Goal: Entertainment & Leisure: Consume media (video, audio)

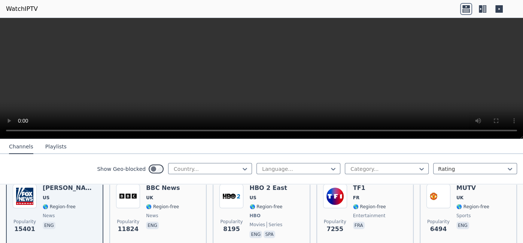
scroll to position [102, 0]
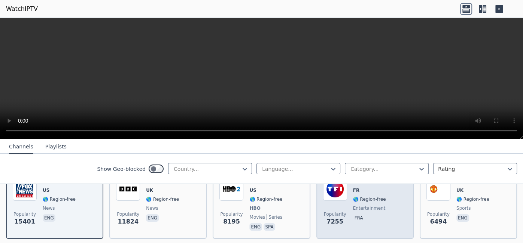
click at [336, 192] on img at bounding box center [335, 189] width 24 height 24
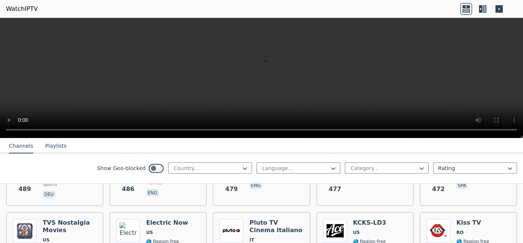
scroll to position [2830, 0]
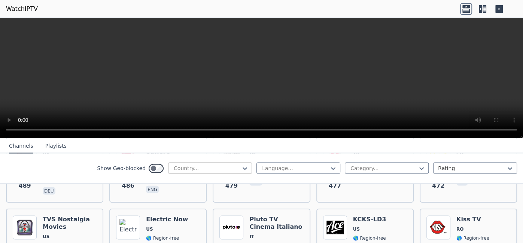
click at [218, 163] on div "Country..." at bounding box center [210, 168] width 84 height 11
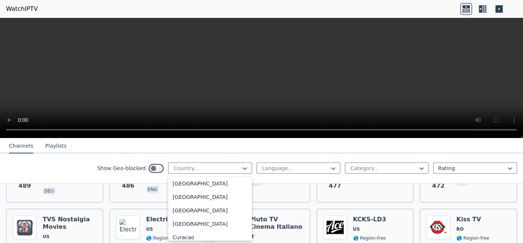
scroll to position [0, 0]
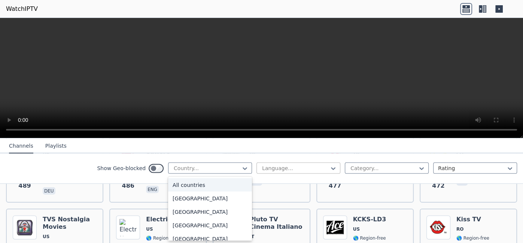
click at [274, 165] on div at bounding box center [295, 168] width 68 height 7
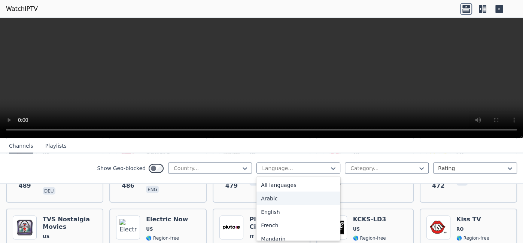
click at [278, 194] on div "Arabic" at bounding box center [299, 198] width 84 height 13
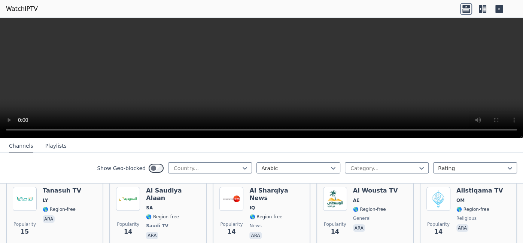
scroll to position [3660, 0]
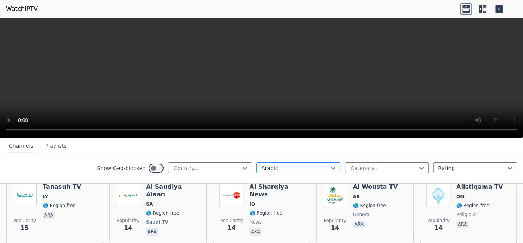
click at [275, 165] on div at bounding box center [295, 168] width 68 height 7
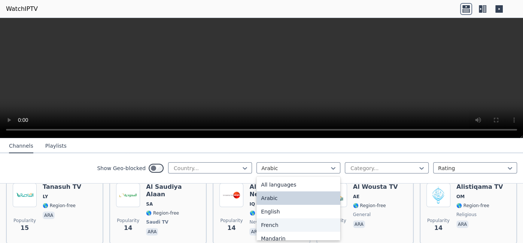
click at [272, 223] on div "French" at bounding box center [299, 225] width 84 height 13
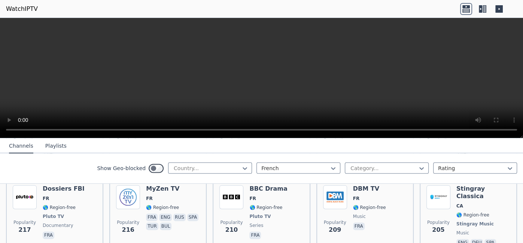
scroll to position [1431, 0]
